Goal: Task Accomplishment & Management: Complete application form

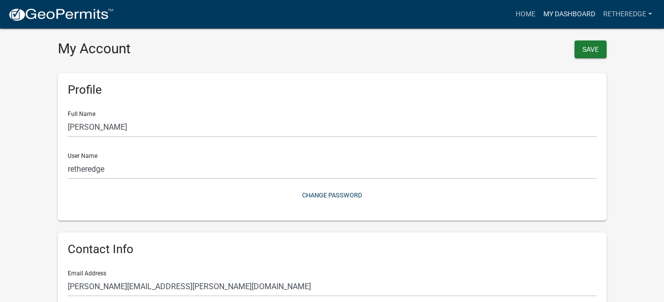
click at [563, 14] on link "My Dashboard" at bounding box center [569, 14] width 60 height 19
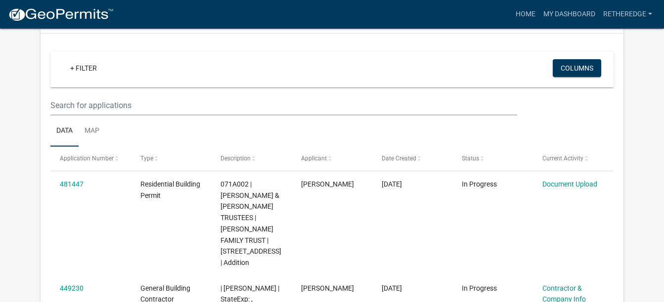
scroll to position [99, 0]
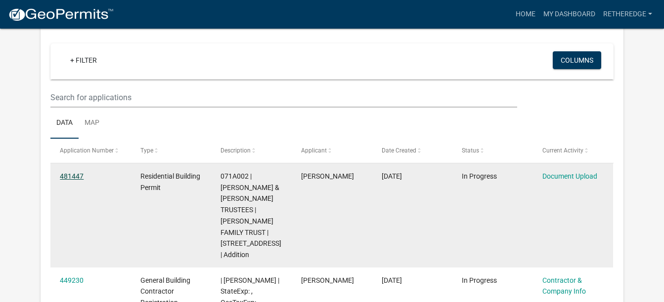
click at [70, 177] on link "481447" at bounding box center [72, 176] width 24 height 8
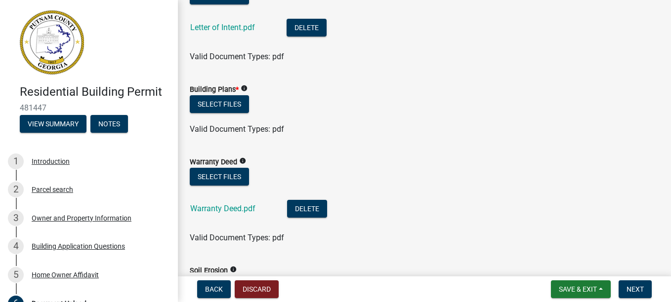
scroll to position [546, 0]
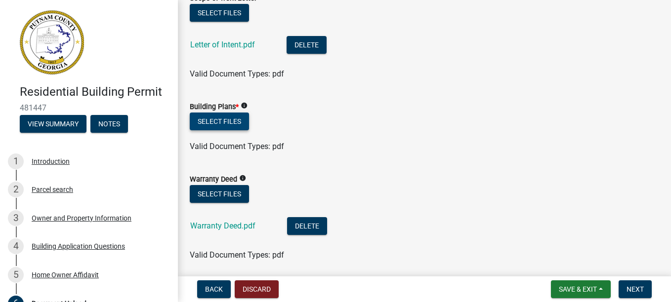
click at [224, 122] on button "Select files" at bounding box center [219, 122] width 59 height 18
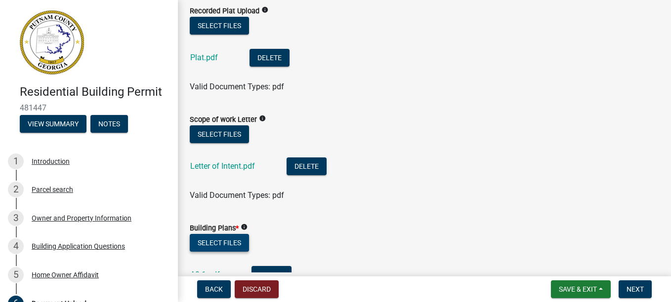
scroll to position [400, 0]
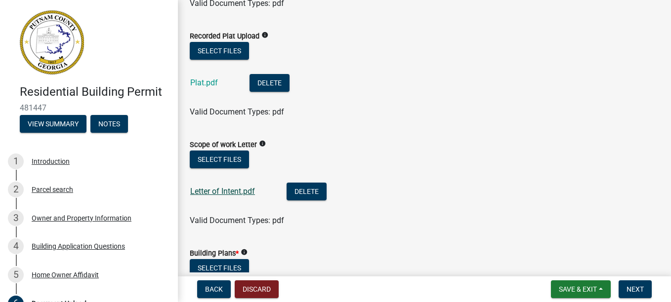
click at [238, 191] on link "Letter of Intent.pdf" at bounding box center [222, 191] width 65 height 9
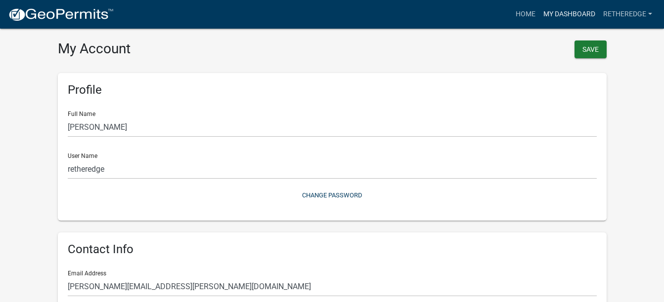
click at [563, 13] on link "My Dashboard" at bounding box center [569, 14] width 60 height 19
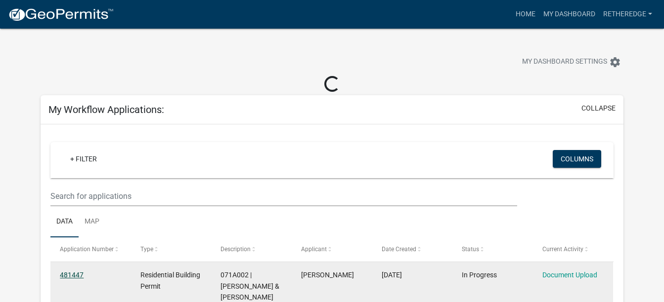
click at [72, 272] on link "481447" at bounding box center [72, 275] width 24 height 8
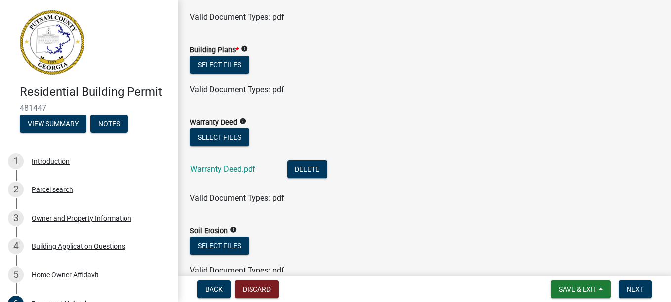
scroll to position [596, 0]
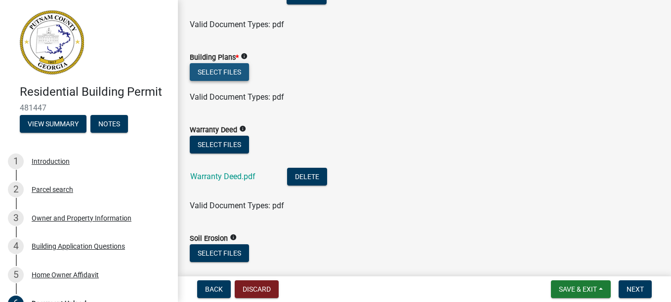
click at [220, 73] on button "Select files" at bounding box center [219, 72] width 59 height 18
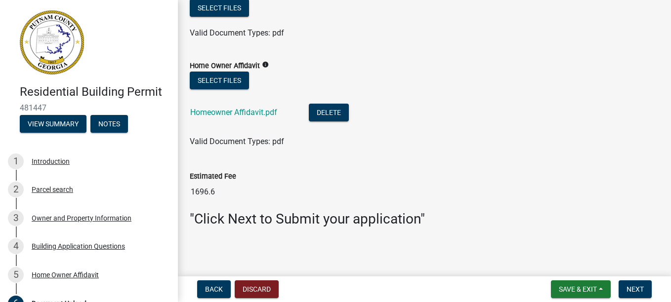
scroll to position [1240, 0]
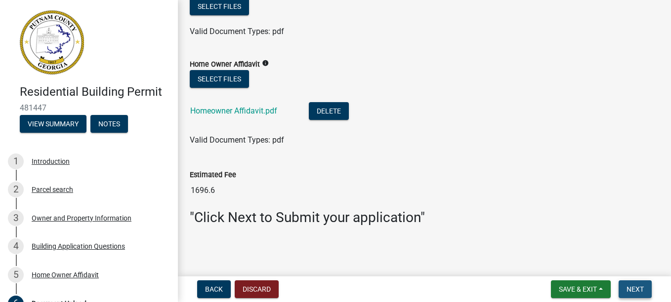
click at [639, 294] on button "Next" at bounding box center [635, 290] width 33 height 18
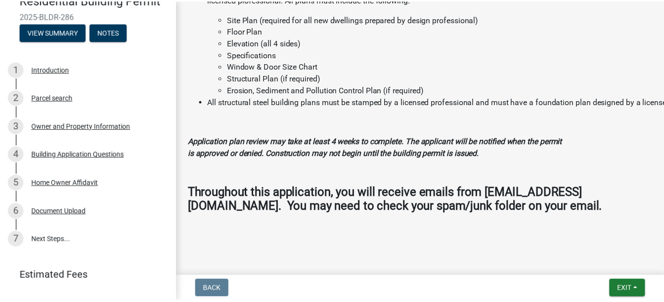
scroll to position [114, 0]
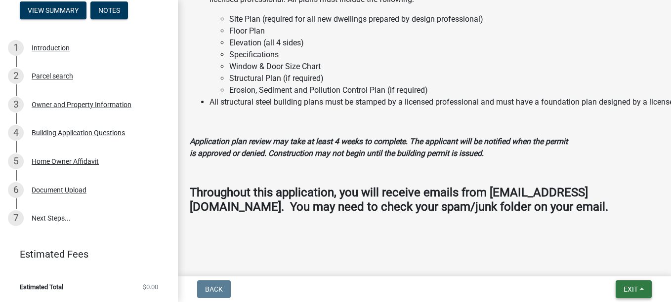
click at [629, 291] on span "Exit" at bounding box center [631, 290] width 14 height 8
click at [602, 263] on button "Save & Exit" at bounding box center [612, 264] width 79 height 24
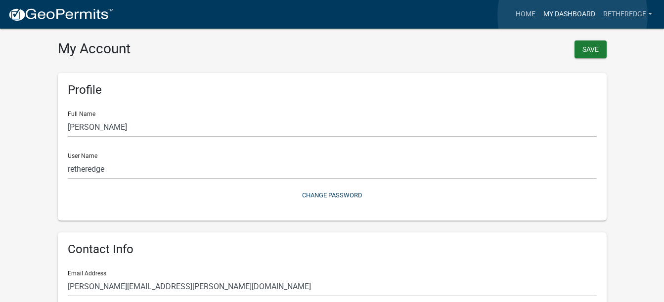
click at [572, 15] on link "My Dashboard" at bounding box center [569, 14] width 60 height 19
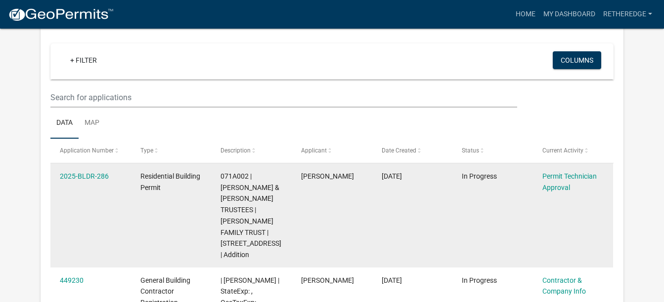
scroll to position [82, 0]
